Goal: Check status

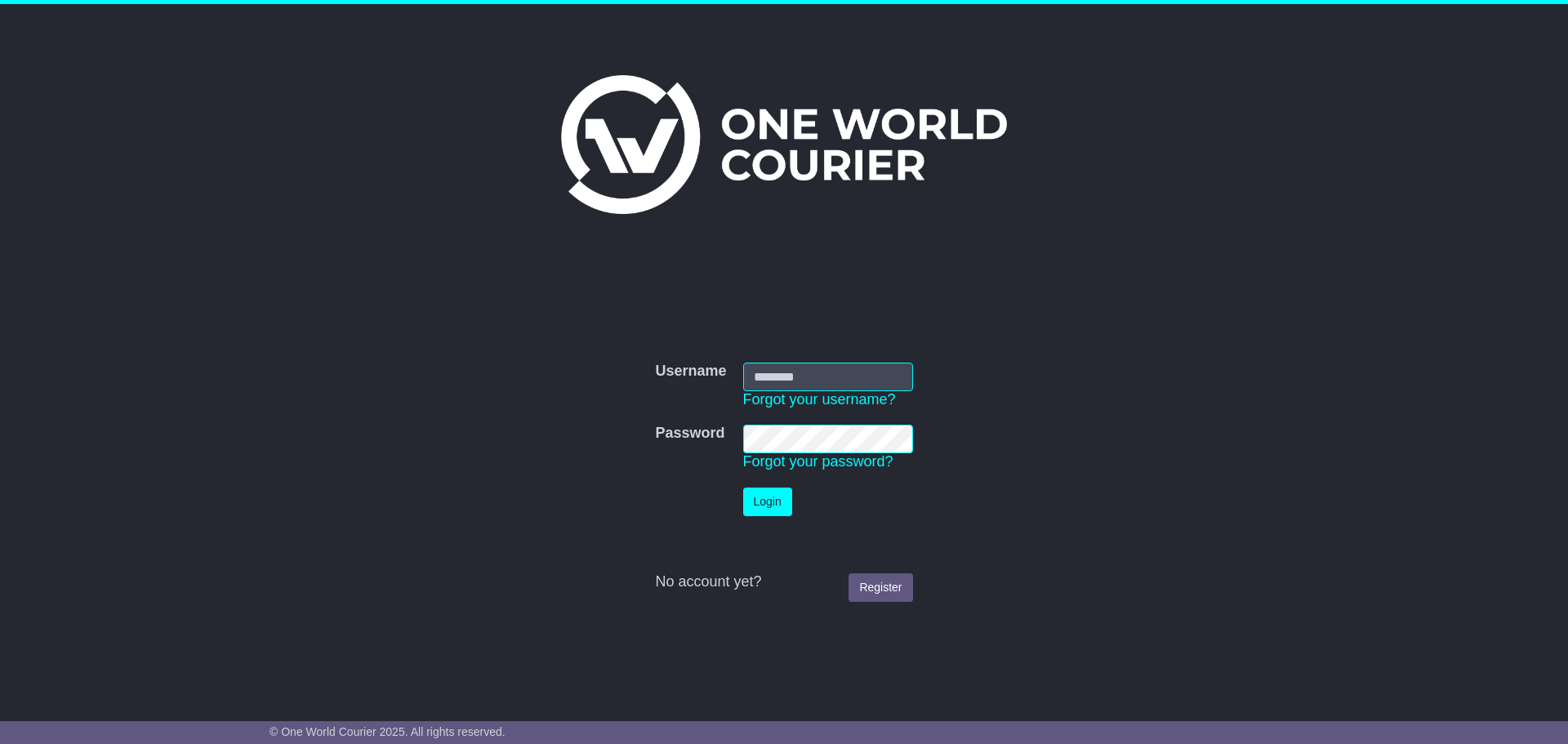
type input "**********"
click at [757, 505] on button "Login" at bounding box center [767, 501] width 49 height 29
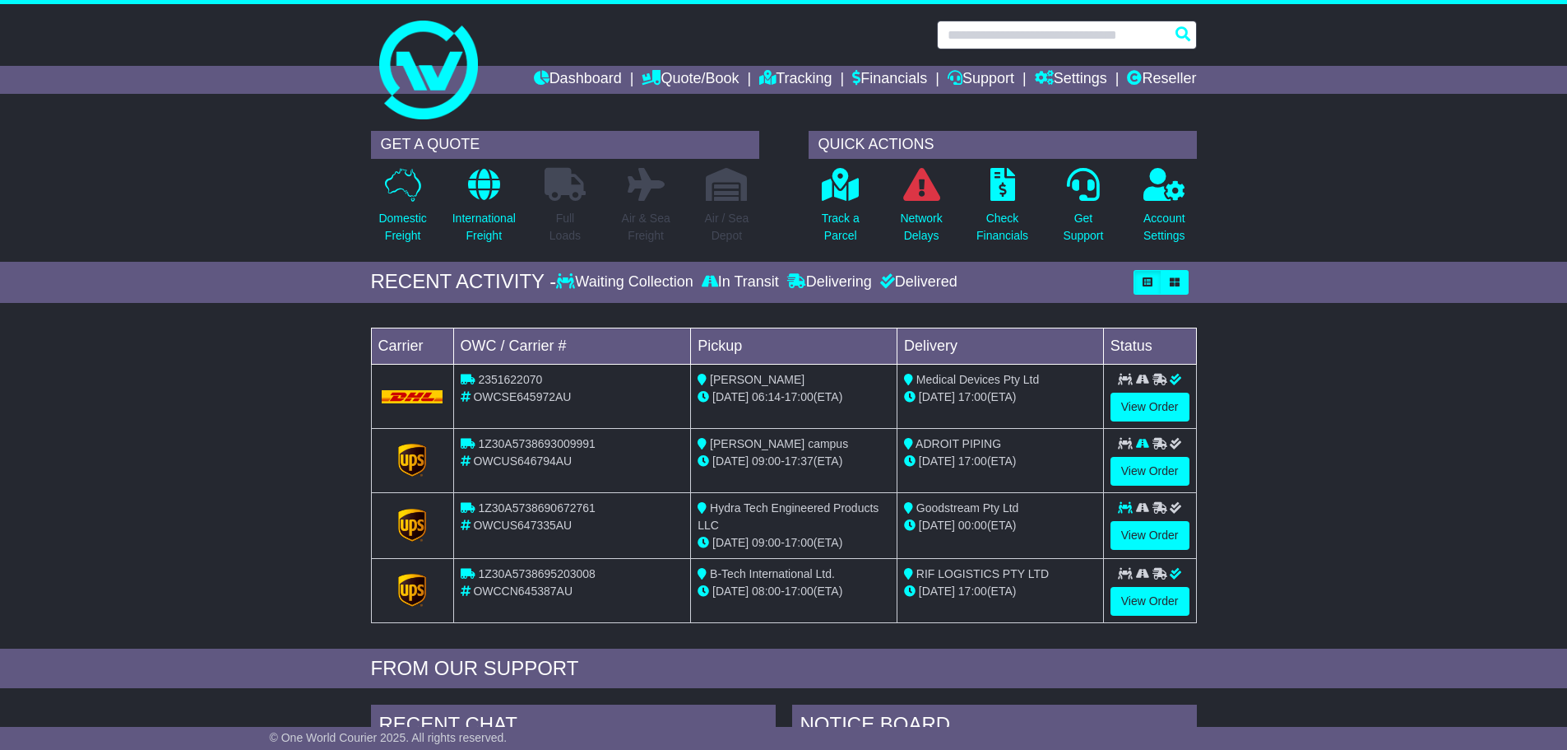
click at [964, 39] on input "text" at bounding box center [1067, 35] width 260 height 29
paste input "**********"
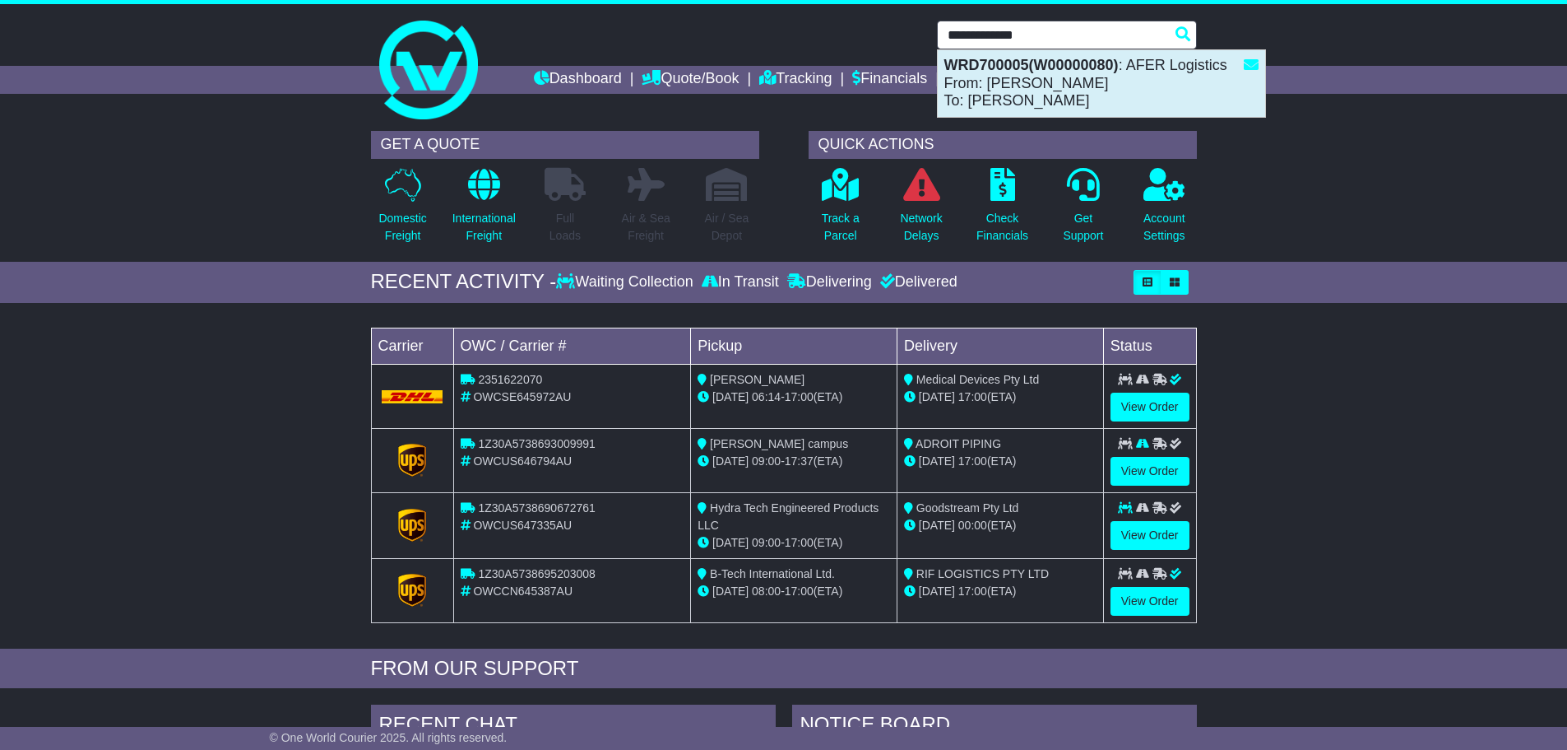
click at [1001, 89] on div "WRD700005(W00000080) : AFER Logistics From: [PERSON_NAME] To: [PERSON_NAME]" at bounding box center [1101, 83] width 327 height 67
type input "*********"
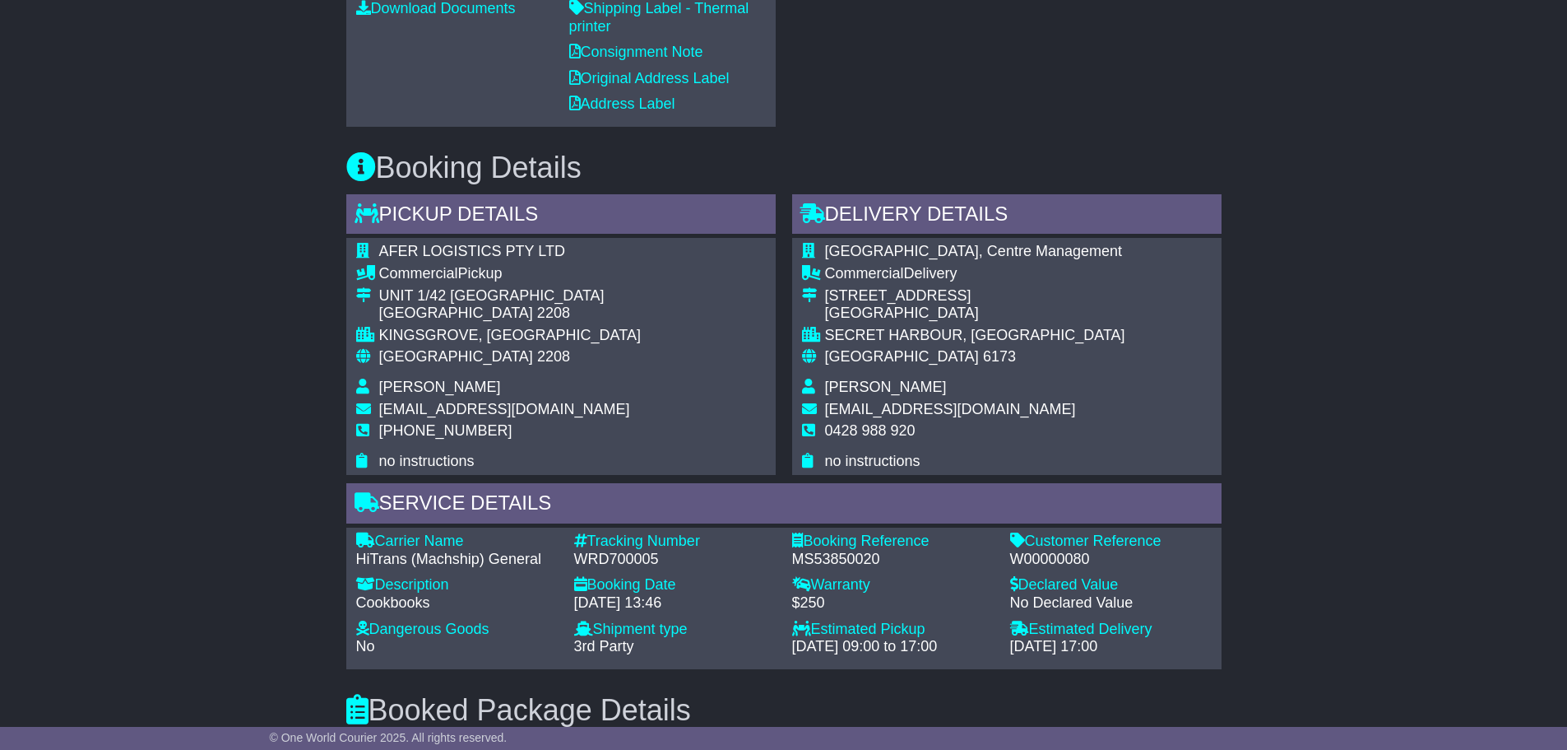
scroll to position [905, 0]
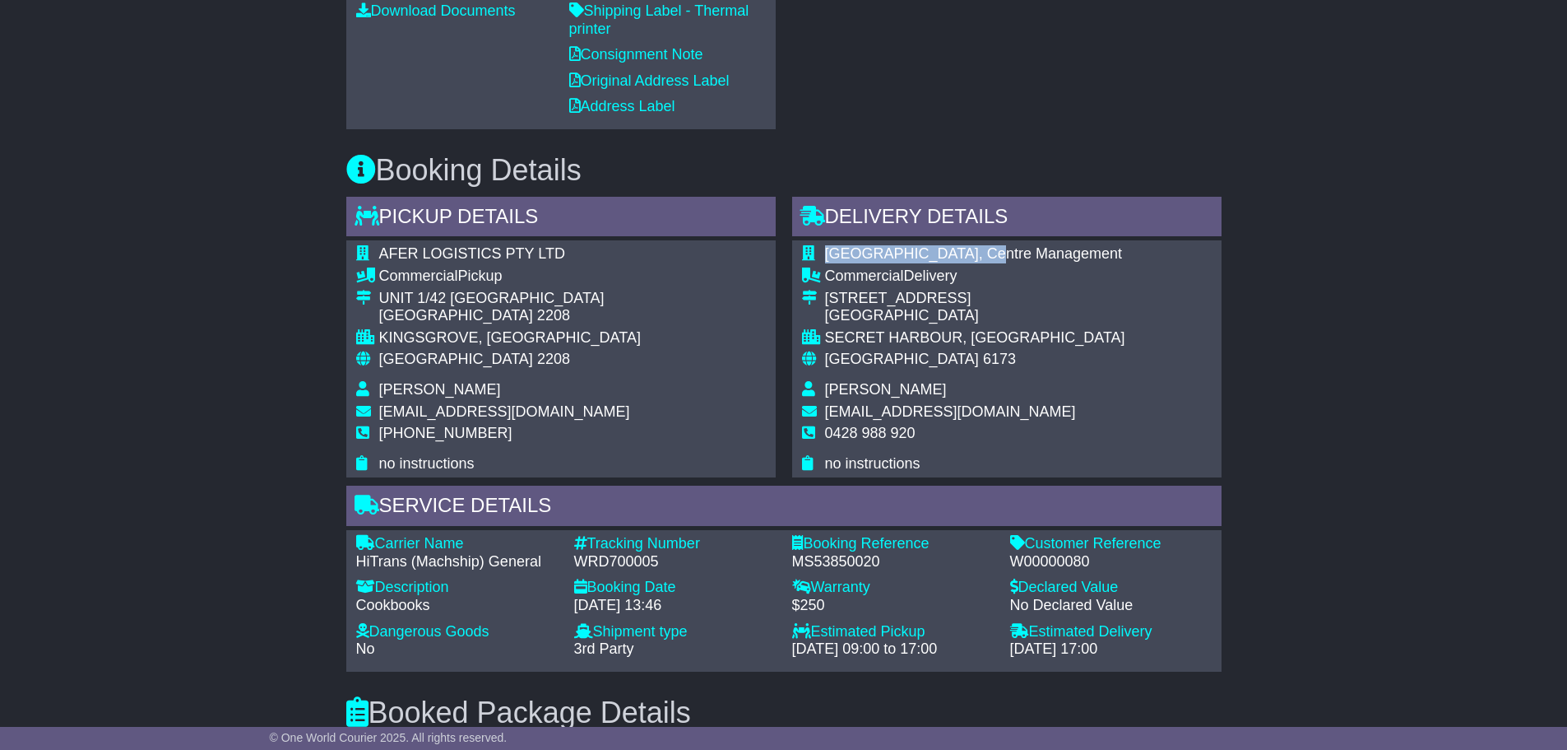
drag, startPoint x: 824, startPoint y: 250, endPoint x: 972, endPoint y: 257, distance: 148.3
click at [972, 257] on tr "Secret Harbour Square, Centre Management" at bounding box center [963, 256] width 323 height 22
copy tr "Secret Harbour Square"
drag, startPoint x: 828, startPoint y: 295, endPoint x: 1018, endPoint y: 299, distance: 190.1
click at [1018, 299] on div "420 Secret Harbour Boulevard" at bounding box center [975, 299] width 300 height 18
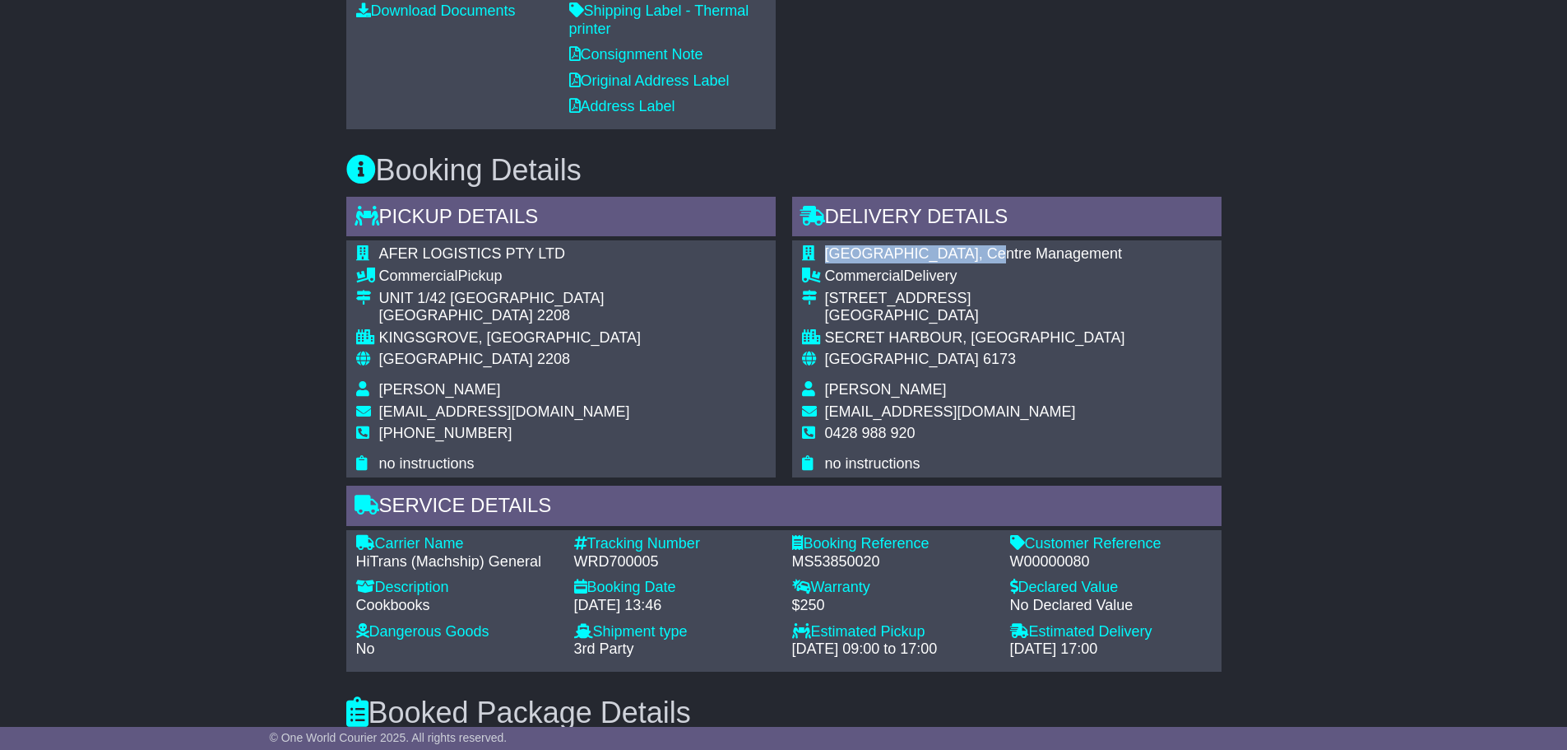
copy div "420 Secret Harbour Boulevard"
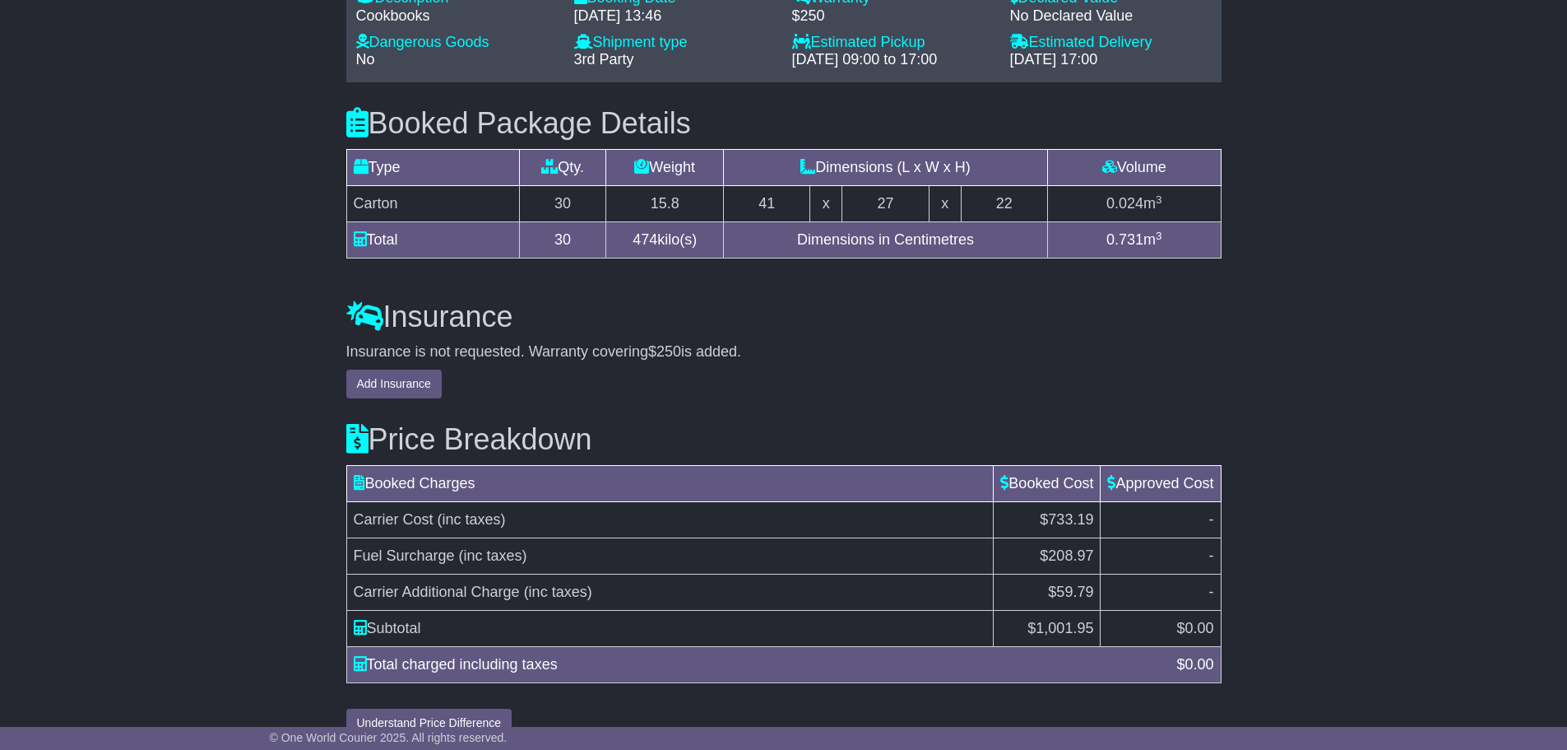
scroll to position [1523, 0]
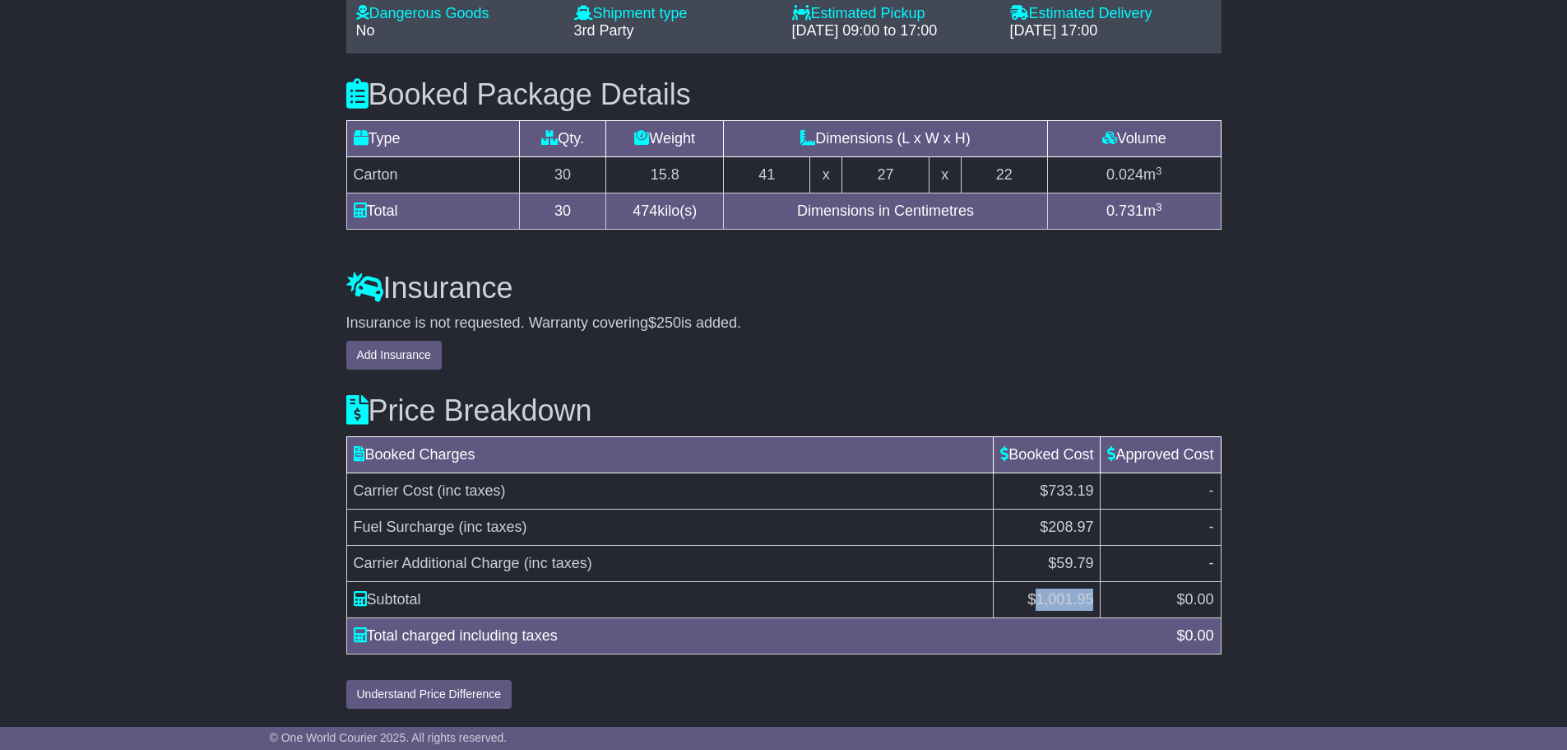
drag, startPoint x: 1039, startPoint y: 599, endPoint x: 1090, endPoint y: 601, distance: 51.0
click at [1090, 601] on span "1,001.95" at bounding box center [1065, 599] width 58 height 16
copy span "1,001.95"
